Goal: Find specific page/section: Find specific page/section

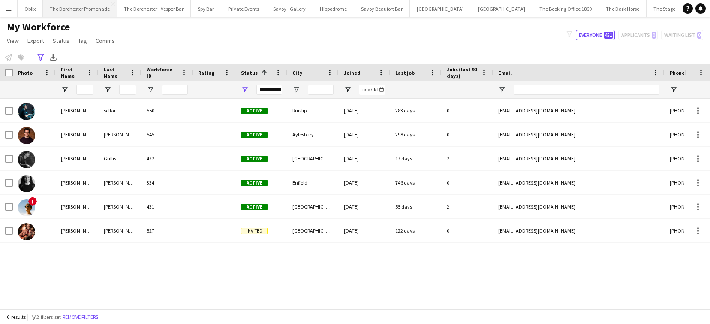
click at [66, 5] on button "The Dorchester Promenade Close" at bounding box center [80, 8] width 74 height 17
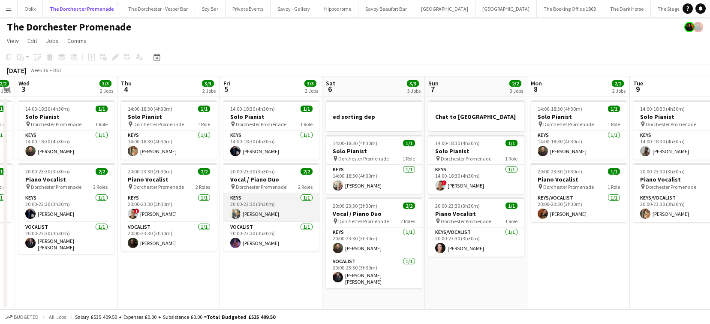
scroll to position [0, 302]
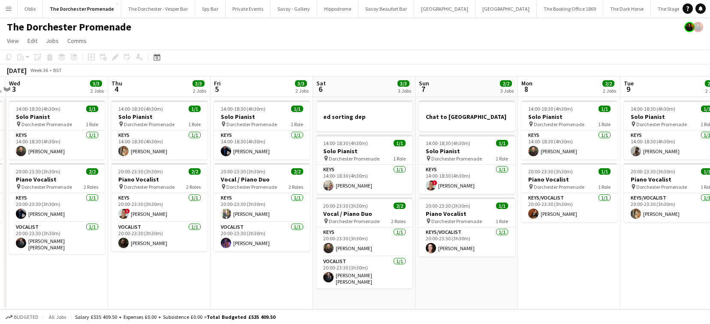
click at [7, 11] on app-icon "Menu" at bounding box center [8, 8] width 7 height 7
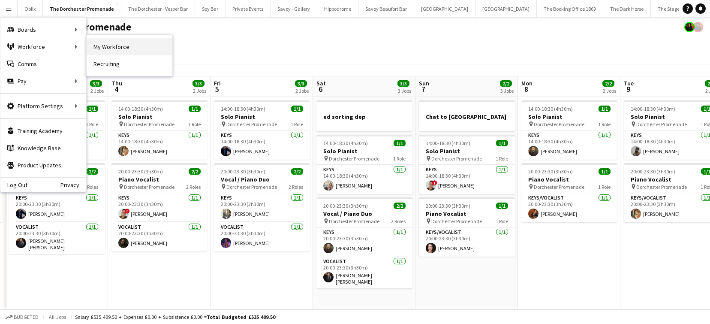
click at [95, 47] on link "My Workforce" at bounding box center [130, 46] width 86 height 17
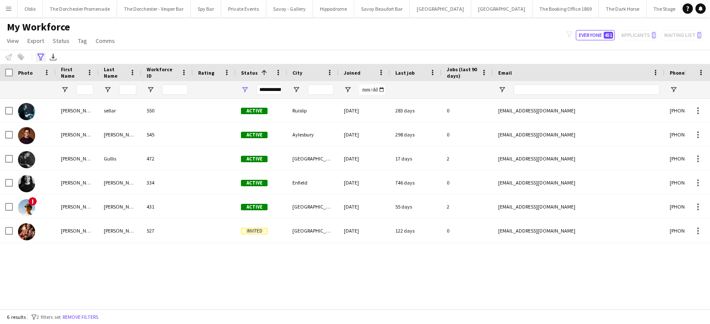
click at [43, 57] on icon "Advanced filters" at bounding box center [40, 57] width 7 height 7
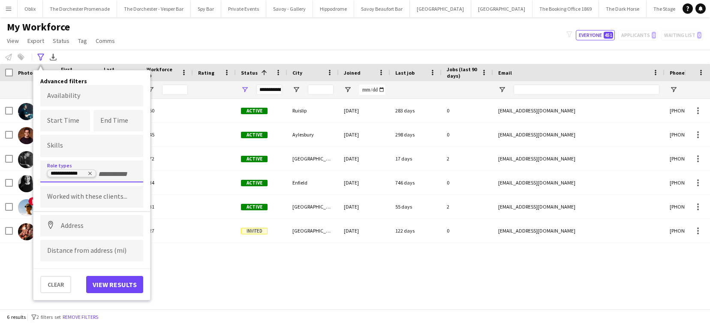
click at [89, 173] on icon "Remove tag" at bounding box center [89, 173] width 3 height 3
click at [89, 174] on input "Type to search role types..." at bounding box center [91, 174] width 89 height 8
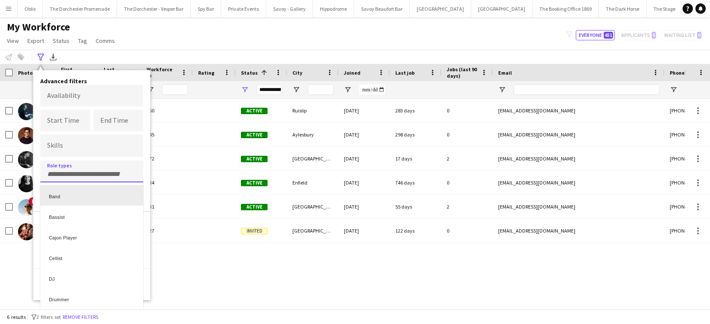
click at [69, 166] on div at bounding box center [355, 162] width 710 height 324
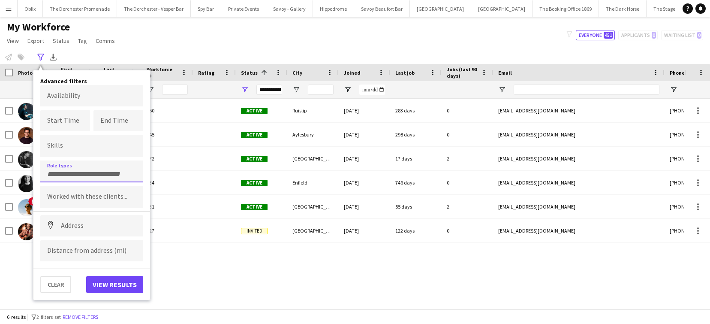
click at [69, 172] on input "Type to search role types..." at bounding box center [91, 174] width 89 height 8
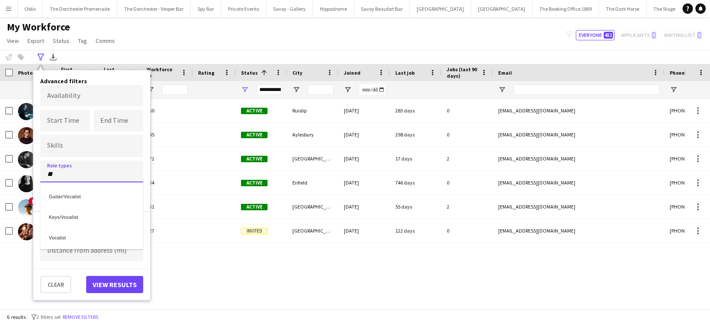
type input "**"
click at [81, 235] on div "Vocalist" at bounding box center [91, 236] width 103 height 21
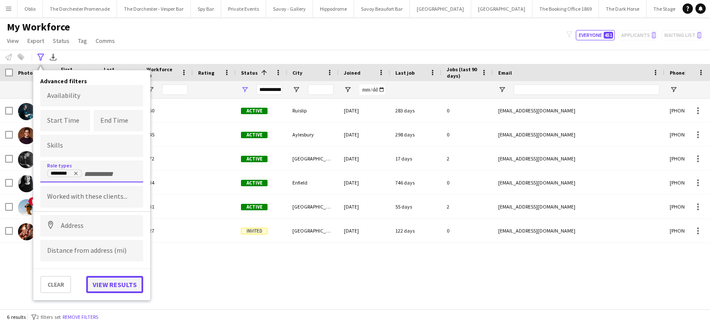
click at [111, 280] on button "View results" at bounding box center [114, 284] width 57 height 17
